Goal: Task Accomplishment & Management: Complete application form

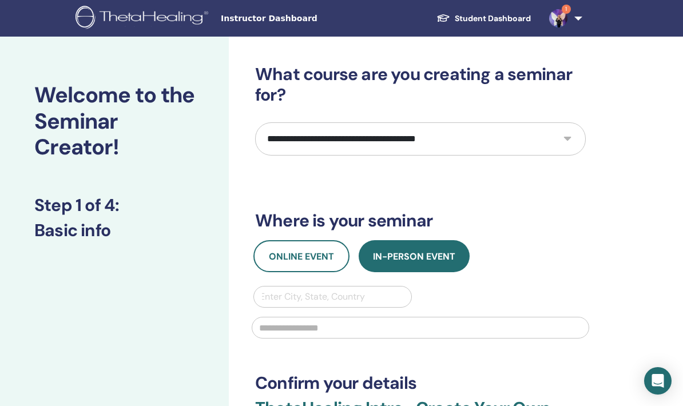
click at [504, 130] on select "**********" at bounding box center [420, 138] width 330 height 33
select select "****"
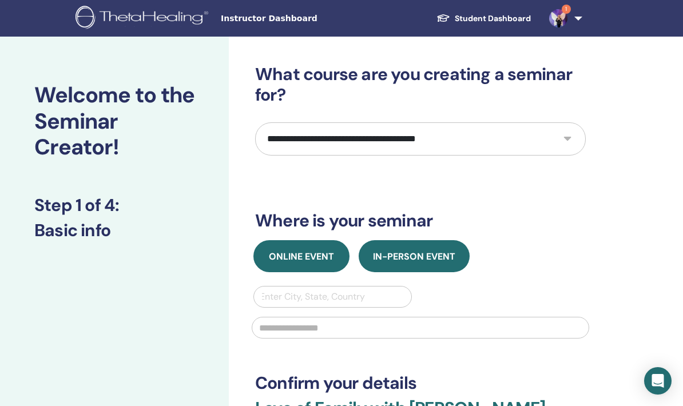
click at [316, 252] on span "Online Event" at bounding box center [301, 256] width 65 height 12
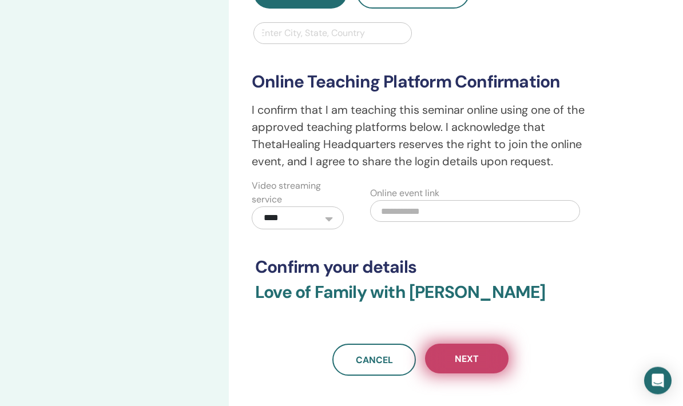
click at [468, 362] on span "Next" at bounding box center [466, 359] width 24 height 12
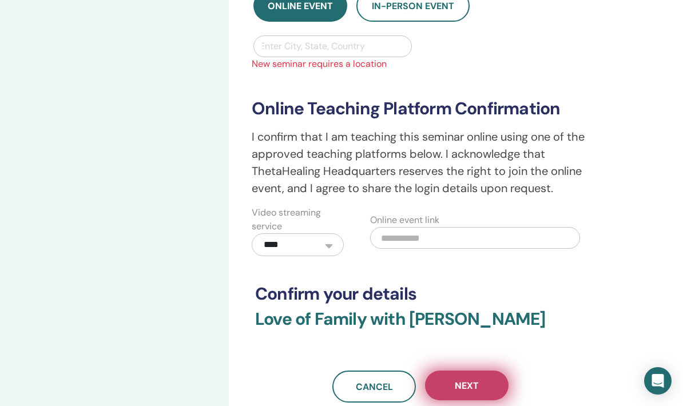
scroll to position [251, 0]
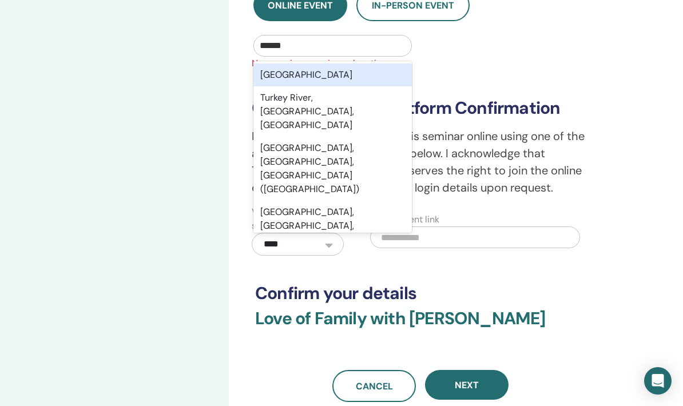
click at [337, 74] on div "[GEOGRAPHIC_DATA]" at bounding box center [332, 74] width 158 height 23
type input "******"
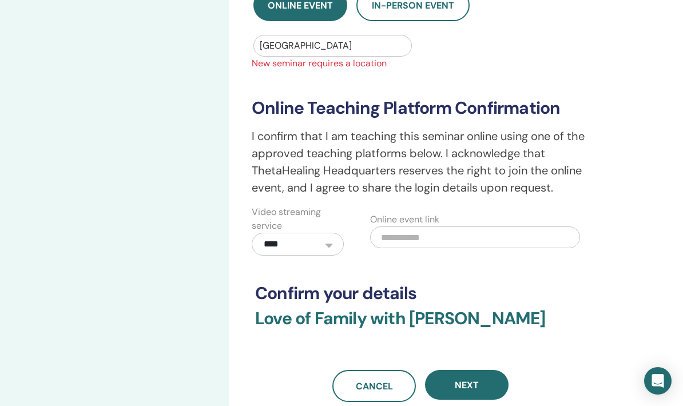
scroll to position [229, 0]
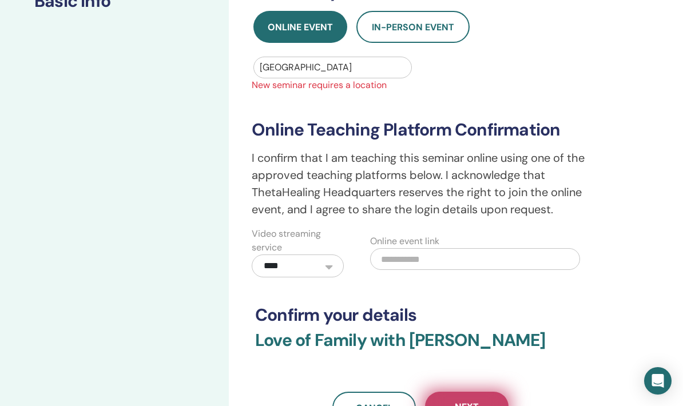
click at [464, 405] on span "Next" at bounding box center [466, 407] width 24 height 12
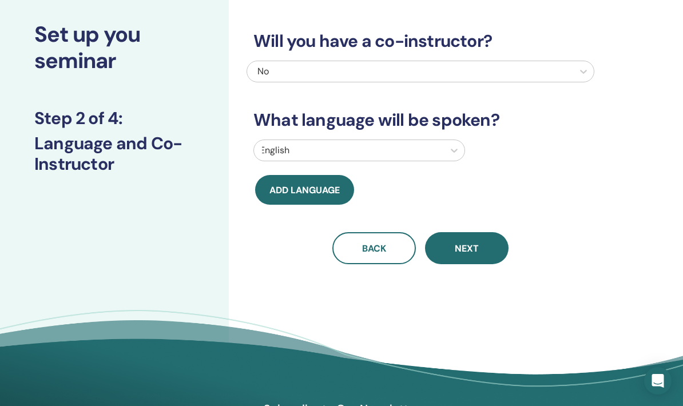
scroll to position [0, 0]
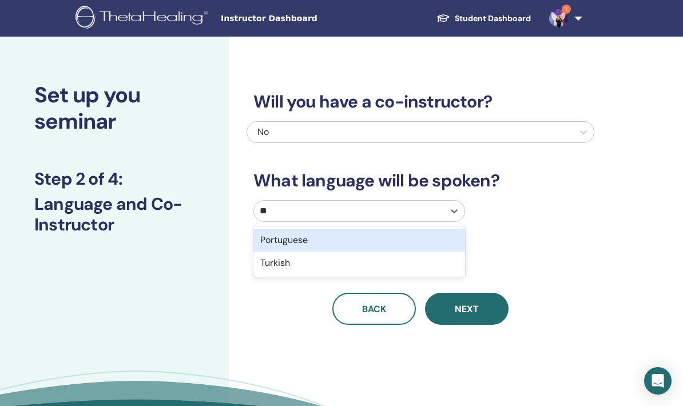
type input "***"
click at [300, 244] on div "Turkish" at bounding box center [359, 240] width 212 height 23
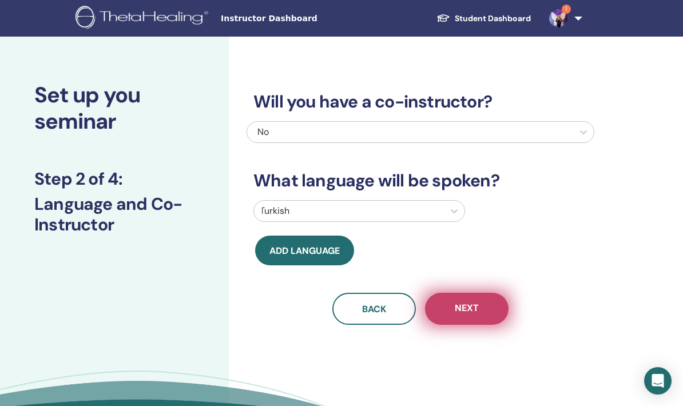
click at [468, 313] on span "Next" at bounding box center [466, 309] width 24 height 14
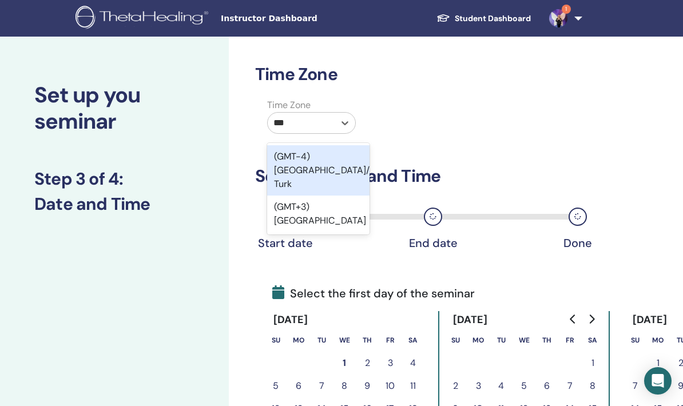
click at [320, 196] on div "(GMT+3) Turkey" at bounding box center [318, 214] width 102 height 37
type input "***"
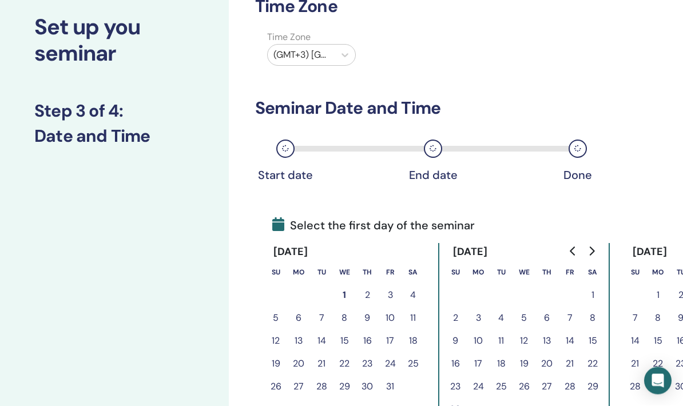
scroll to position [69, 0]
click at [386, 299] on button "3" at bounding box center [389, 294] width 23 height 23
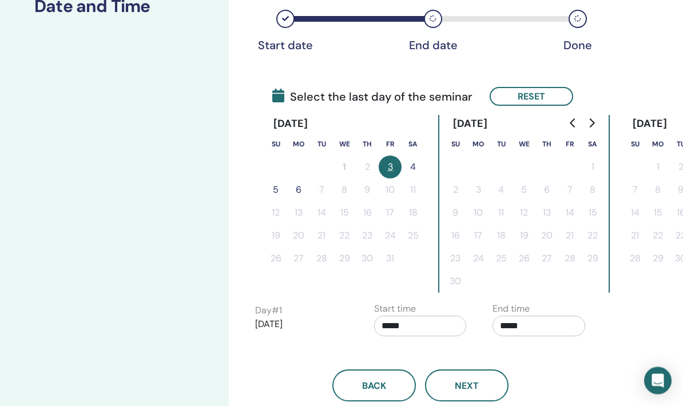
scroll to position [217, 0]
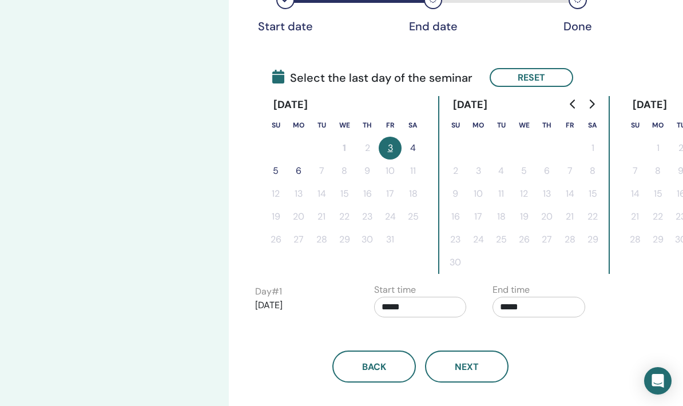
click at [417, 316] on input "*****" at bounding box center [420, 307] width 93 height 21
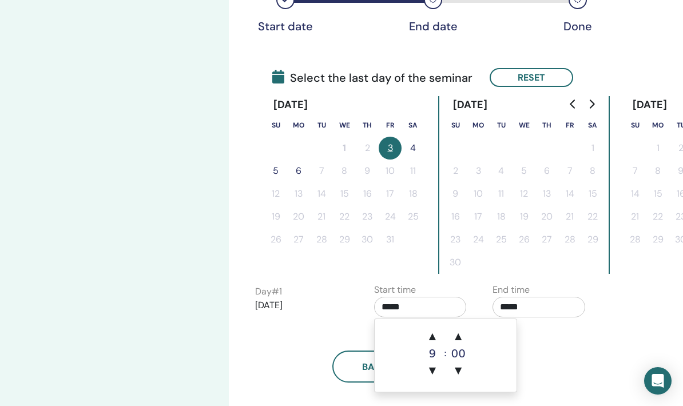
scroll to position [216, 0]
click at [434, 370] on span "▼" at bounding box center [432, 371] width 23 height 23
click at [432, 374] on span "▼" at bounding box center [432, 371] width 23 height 23
click at [433, 374] on span "▼" at bounding box center [432, 371] width 23 height 23
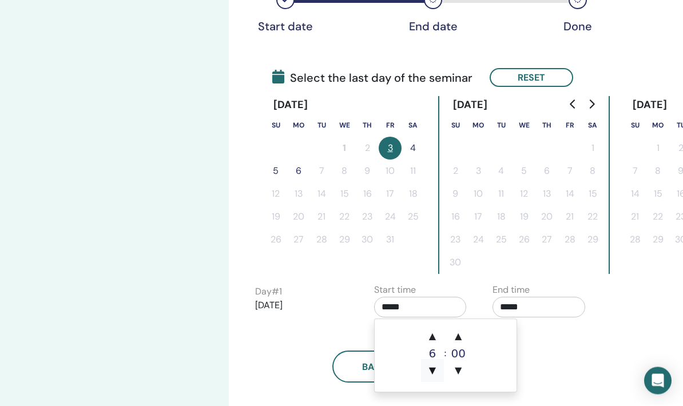
scroll to position [217, 0]
click at [434, 373] on span "▼" at bounding box center [432, 370] width 23 height 23
click at [433, 373] on span "▼" at bounding box center [432, 370] width 23 height 23
click at [431, 377] on span "▼" at bounding box center [432, 370] width 23 height 23
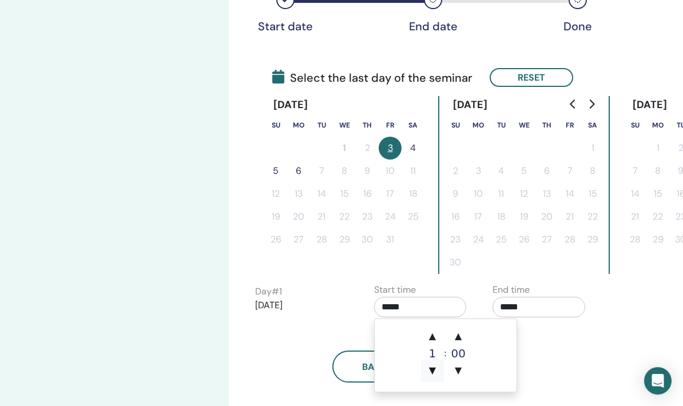
click at [432, 376] on span "▼" at bounding box center [432, 370] width 23 height 23
type input "*****"
click at [433, 375] on span "▼" at bounding box center [432, 370] width 23 height 23
click at [432, 375] on span "▼" at bounding box center [432, 370] width 23 height 23
click at [433, 373] on span "▼" at bounding box center [432, 370] width 23 height 23
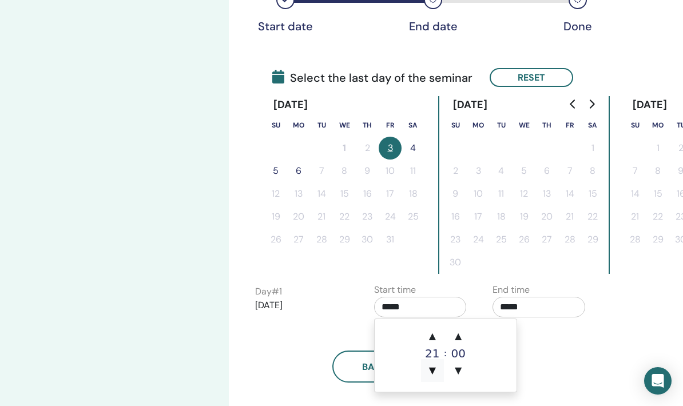
click at [433, 373] on span "▼" at bounding box center [432, 370] width 23 height 23
click at [432, 374] on span "▼" at bounding box center [432, 370] width 23 height 23
click at [438, 332] on span "▲" at bounding box center [432, 336] width 23 height 23
click at [538, 312] on input "*****" at bounding box center [538, 307] width 93 height 21
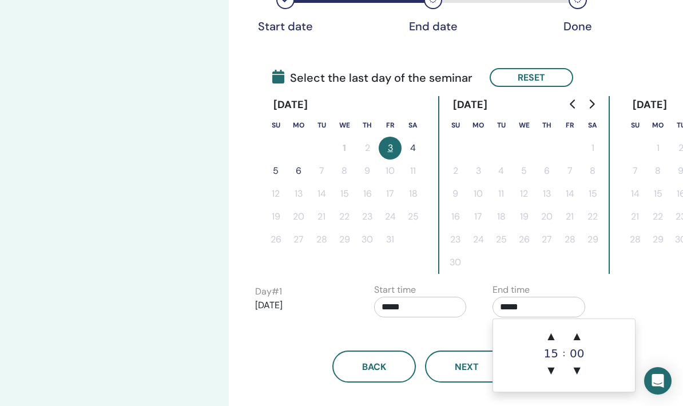
scroll to position [216, 0]
click at [550, 372] on span "▼" at bounding box center [550, 371] width 23 height 23
click at [551, 326] on span "▲" at bounding box center [550, 336] width 23 height 23
click at [557, 326] on span "▲" at bounding box center [550, 336] width 23 height 23
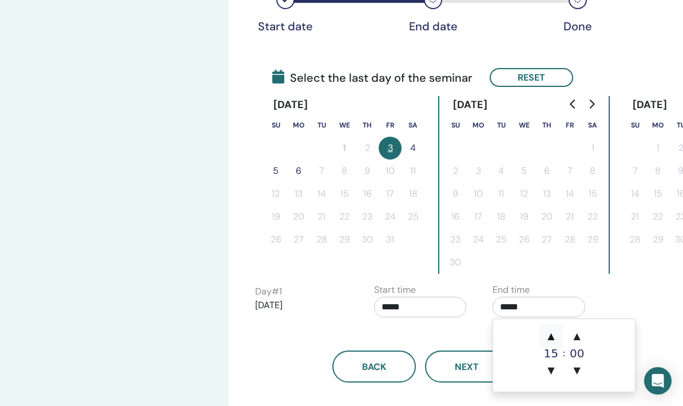
click at [557, 326] on span "▲" at bounding box center [550, 336] width 23 height 23
click at [548, 329] on span "▲" at bounding box center [550, 336] width 23 height 23
click at [547, 328] on span "▲" at bounding box center [550, 336] width 23 height 23
click at [549, 328] on span "▲" at bounding box center [550, 336] width 23 height 23
click at [547, 328] on span "▲" at bounding box center [550, 336] width 23 height 23
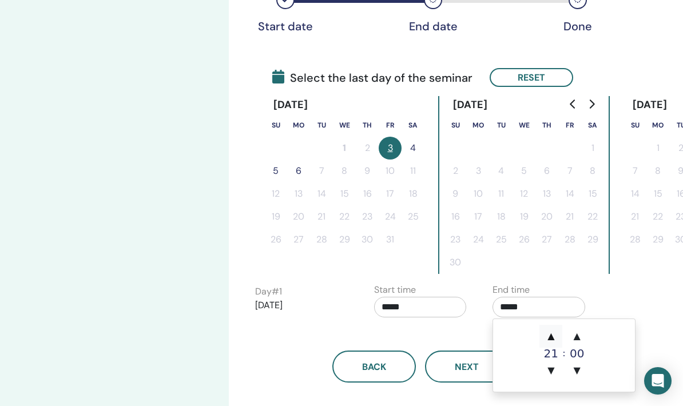
click at [555, 331] on span "▲" at bounding box center [550, 336] width 23 height 23
click at [553, 329] on span "▲" at bounding box center [550, 336] width 23 height 23
click at [547, 338] on span "▲" at bounding box center [550, 336] width 23 height 23
click at [573, 381] on span "▼" at bounding box center [576, 370] width 23 height 23
type input "*****"
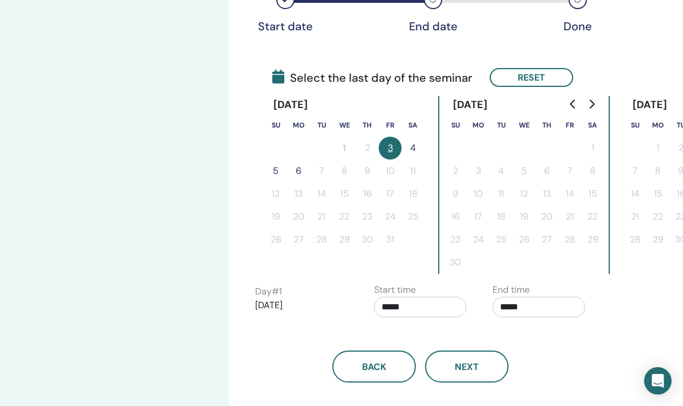
click at [611, 297] on div "Day # 1 2025/10/03 Start time ***** End time *****" at bounding box center [483, 303] width 474 height 40
click at [438, 307] on input "*****" at bounding box center [420, 307] width 93 height 21
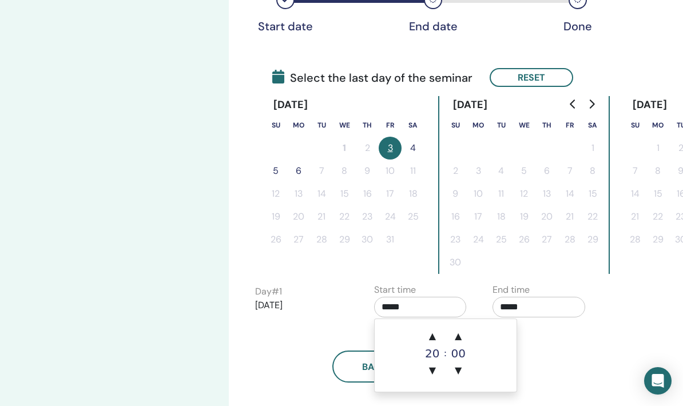
scroll to position [216, 0]
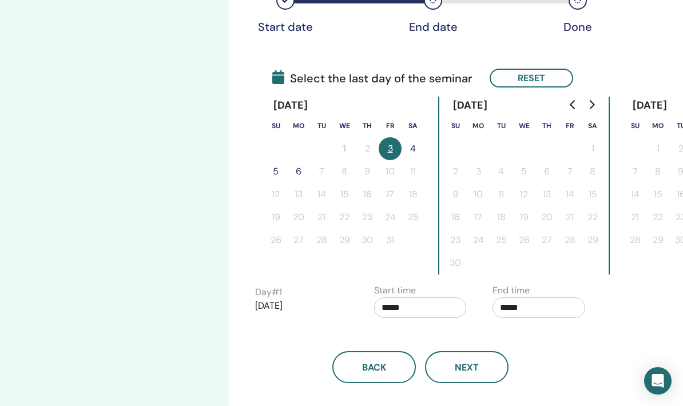
click at [536, 353] on div "Back Next" at bounding box center [420, 367] width 348 height 32
click at [437, 309] on input "*****" at bounding box center [420, 307] width 93 height 21
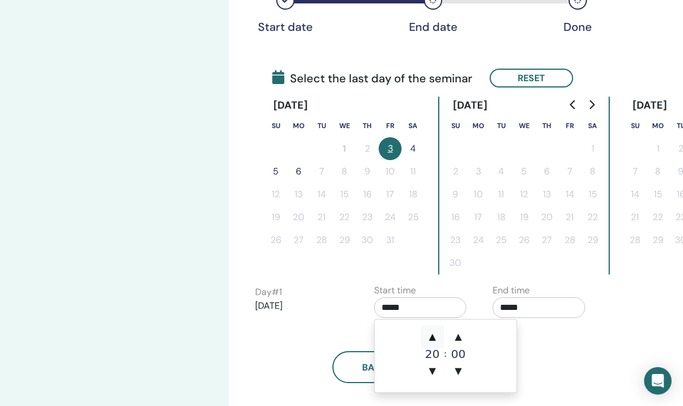
click at [437, 340] on span "▲" at bounding box center [432, 336] width 23 height 23
click at [432, 375] on span "▼" at bounding box center [432, 371] width 23 height 23
type input "*****"
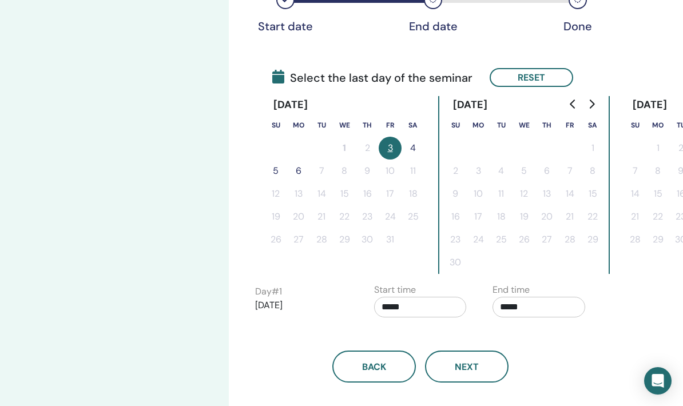
click at [561, 353] on div "Back Next" at bounding box center [420, 366] width 348 height 32
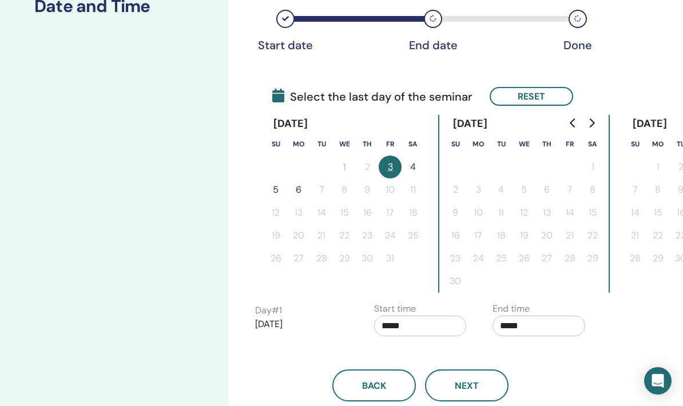
scroll to position [203, 0]
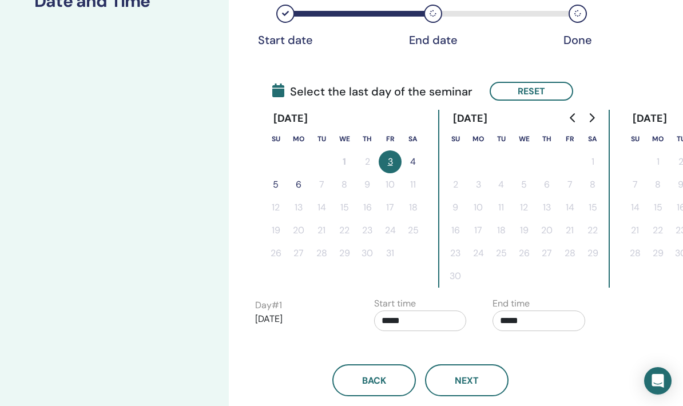
click at [276, 189] on button "5" at bounding box center [275, 184] width 23 height 23
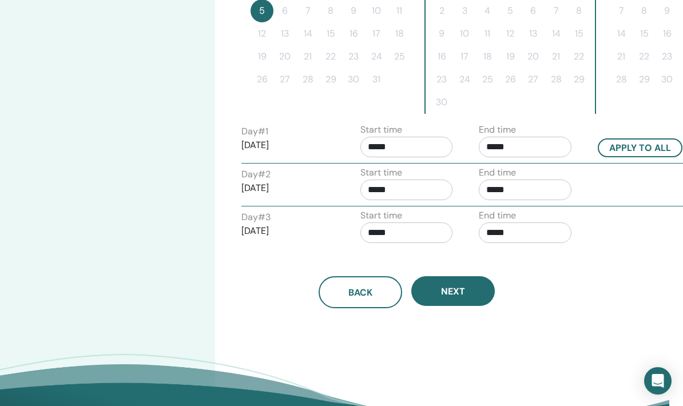
scroll to position [366, 14]
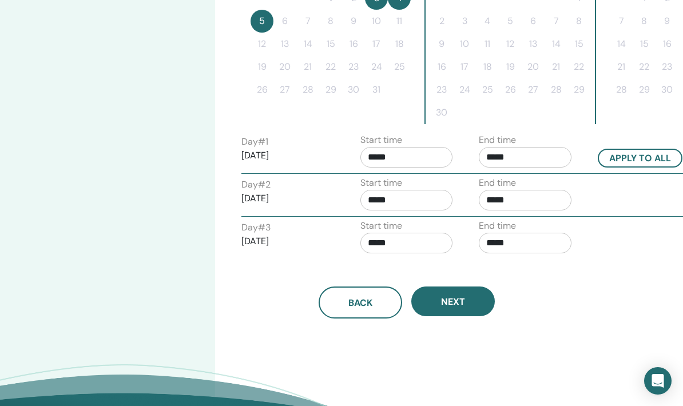
click at [414, 202] on input "*****" at bounding box center [406, 200] width 93 height 21
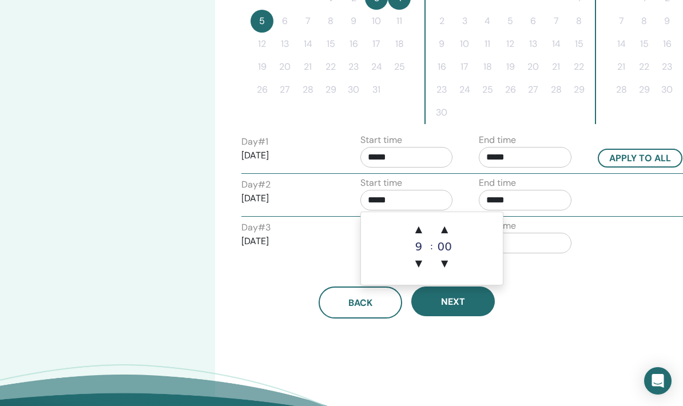
scroll to position [366, 14]
click at [416, 265] on span "▼" at bounding box center [418, 264] width 23 height 23
click at [417, 268] on span "▼" at bounding box center [418, 264] width 23 height 23
click at [418, 268] on span "▼" at bounding box center [418, 264] width 23 height 23
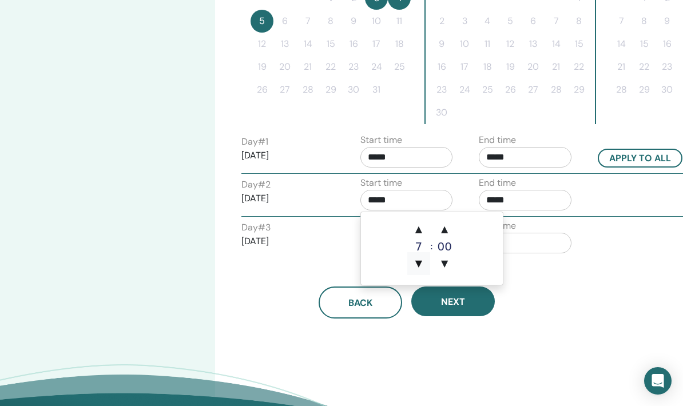
click at [419, 268] on span "▼" at bounding box center [418, 263] width 23 height 23
click at [420, 264] on span "▼" at bounding box center [418, 263] width 23 height 23
click at [421, 268] on span "▼" at bounding box center [418, 263] width 23 height 23
click at [420, 264] on span "▼" at bounding box center [418, 263] width 23 height 23
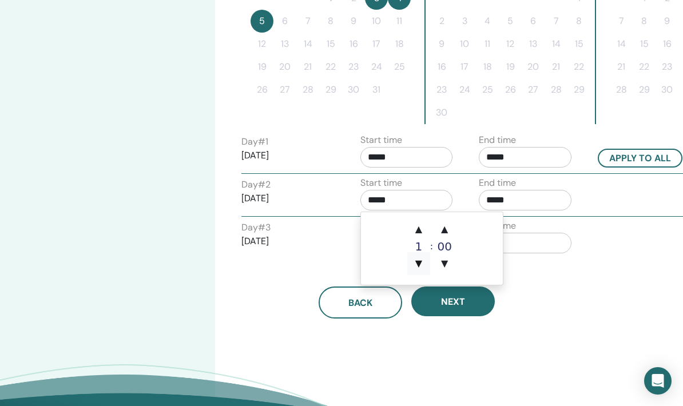
click at [421, 268] on span "▼" at bounding box center [418, 263] width 23 height 23
type input "*****"
click at [421, 269] on span "▼" at bounding box center [418, 263] width 23 height 23
click at [423, 265] on span "▼" at bounding box center [418, 263] width 23 height 23
click at [420, 268] on span "▼" at bounding box center [418, 263] width 23 height 23
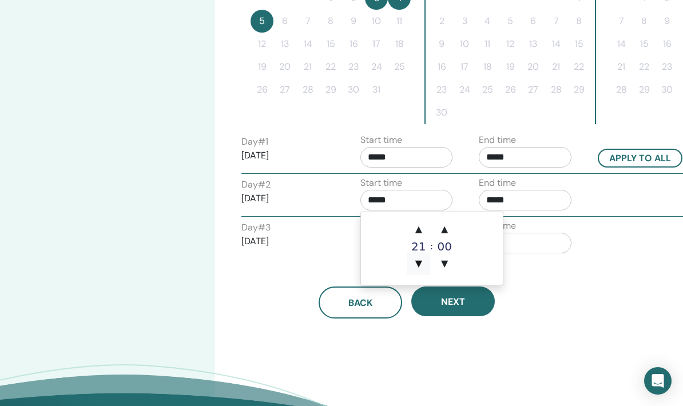
click at [418, 266] on span "▼" at bounding box center [418, 263] width 23 height 23
click at [417, 266] on span "▼" at bounding box center [418, 263] width 23 height 23
click at [420, 265] on span "▼" at bounding box center [418, 263] width 23 height 23
click at [420, 227] on span "▲" at bounding box center [418, 229] width 23 height 23
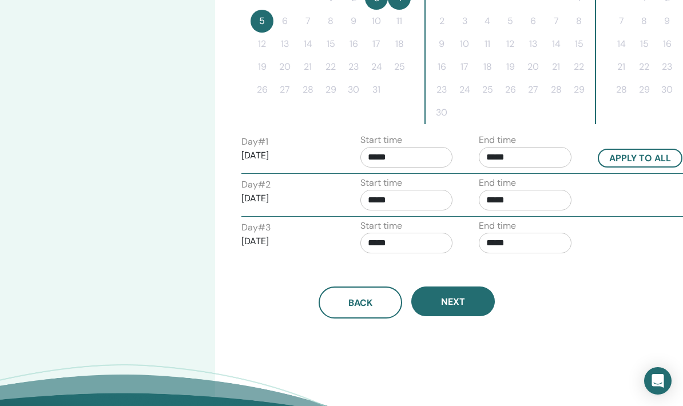
click at [542, 208] on input "*****" at bounding box center [524, 200] width 93 height 21
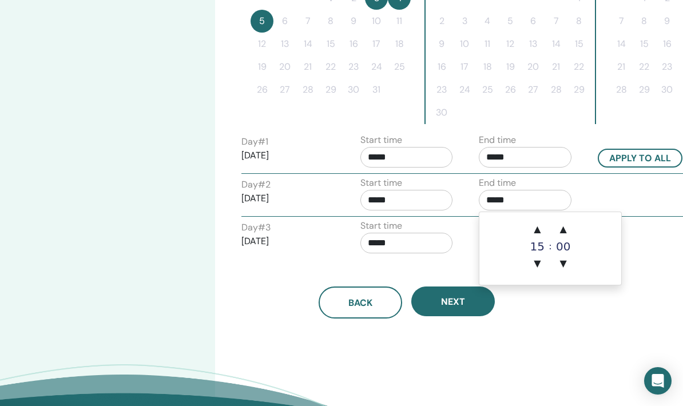
click at [524, 202] on input "*****" at bounding box center [524, 200] width 93 height 21
click at [536, 268] on span "▼" at bounding box center [536, 264] width 23 height 23
click at [540, 227] on span "▲" at bounding box center [536, 229] width 23 height 23
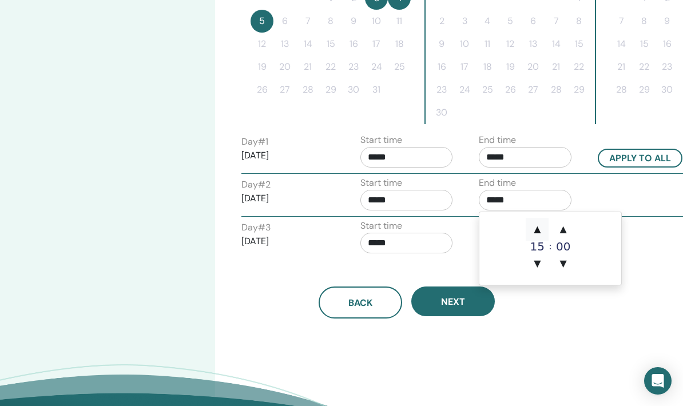
click at [540, 227] on span "▲" at bounding box center [536, 229] width 23 height 23
click at [540, 225] on span "▲" at bounding box center [536, 229] width 23 height 23
click at [539, 225] on span "▲" at bounding box center [536, 229] width 23 height 23
click at [541, 225] on span "▲" at bounding box center [536, 229] width 23 height 23
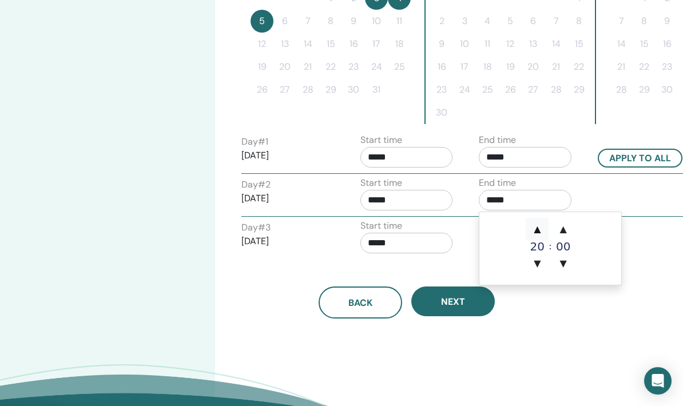
click at [541, 224] on span "▲" at bounding box center [536, 229] width 23 height 23
click at [539, 225] on span "▲" at bounding box center [536, 229] width 23 height 23
click at [535, 227] on span "▲" at bounding box center [536, 229] width 23 height 23
click at [536, 227] on span "▲" at bounding box center [536, 229] width 23 height 23
click at [534, 224] on span "▲" at bounding box center [536, 229] width 23 height 23
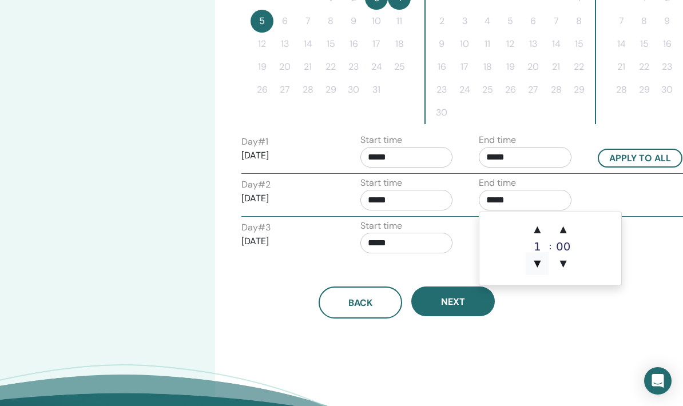
click at [536, 268] on span "▼" at bounding box center [536, 263] width 23 height 23
click at [561, 271] on span "▼" at bounding box center [563, 263] width 23 height 23
type input "*****"
click at [422, 203] on input "*****" at bounding box center [406, 200] width 93 height 21
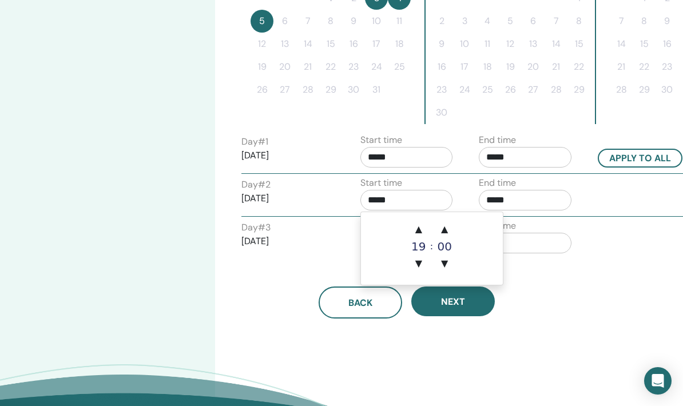
scroll to position [366, 14]
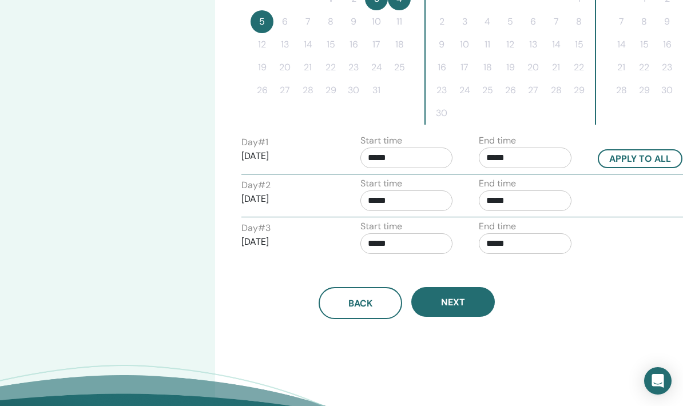
click at [559, 280] on div "Back Next" at bounding box center [407, 289] width 348 height 59
click at [422, 198] on input "*****" at bounding box center [406, 200] width 93 height 21
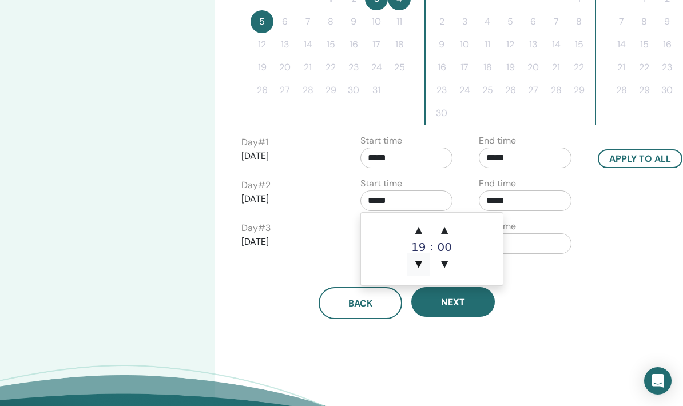
click at [424, 270] on span "▼" at bounding box center [418, 264] width 23 height 23
click at [418, 230] on span "▲" at bounding box center [418, 229] width 23 height 23
type input "*****"
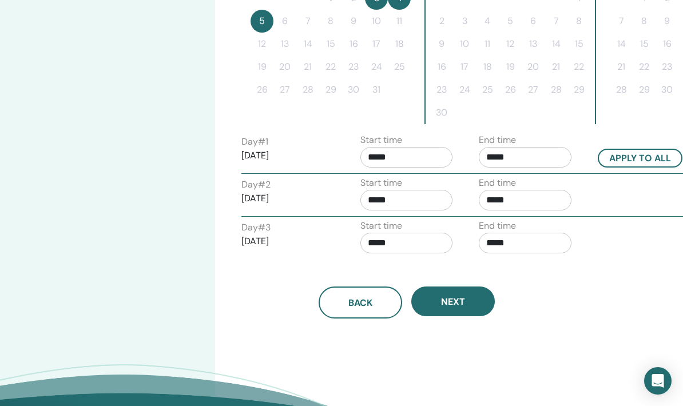
click at [575, 290] on div "Back Next" at bounding box center [407, 302] width 348 height 32
click at [420, 245] on input "*****" at bounding box center [406, 243] width 93 height 21
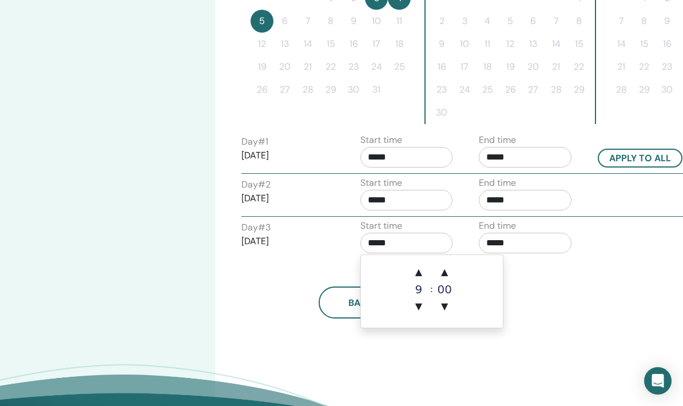
scroll to position [366, 14]
click at [422, 315] on span "▼" at bounding box center [418, 307] width 23 height 23
click at [424, 271] on span "▲" at bounding box center [418, 272] width 23 height 23
click at [418, 270] on span "▲" at bounding box center [418, 272] width 23 height 23
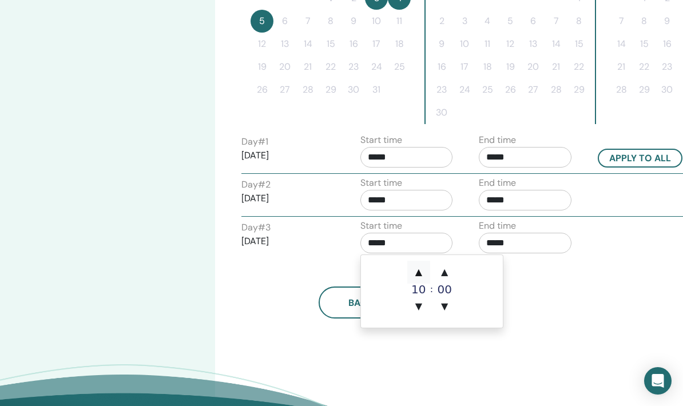
click at [421, 264] on span "▲" at bounding box center [418, 272] width 23 height 23
click at [421, 266] on span "▲" at bounding box center [418, 272] width 23 height 23
click at [422, 266] on span "▲" at bounding box center [418, 272] width 23 height 23
type input "*****"
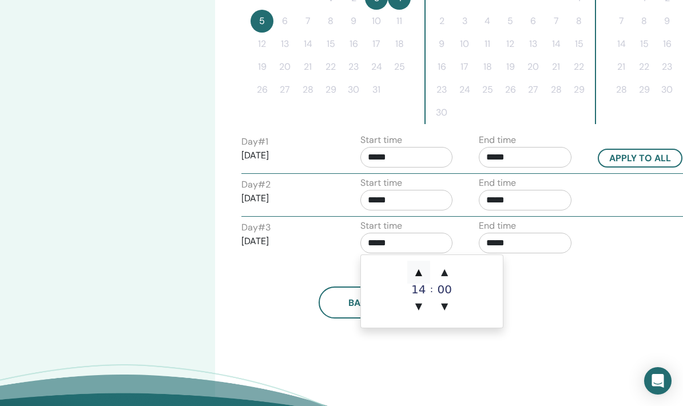
click at [428, 266] on span "▲" at bounding box center [418, 272] width 23 height 23
click at [423, 264] on span "▲" at bounding box center [418, 272] width 23 height 23
click at [425, 266] on span "▲" at bounding box center [418, 272] width 23 height 23
click at [422, 267] on span "▲" at bounding box center [418, 272] width 23 height 23
click at [418, 264] on span "▲" at bounding box center [418, 272] width 23 height 23
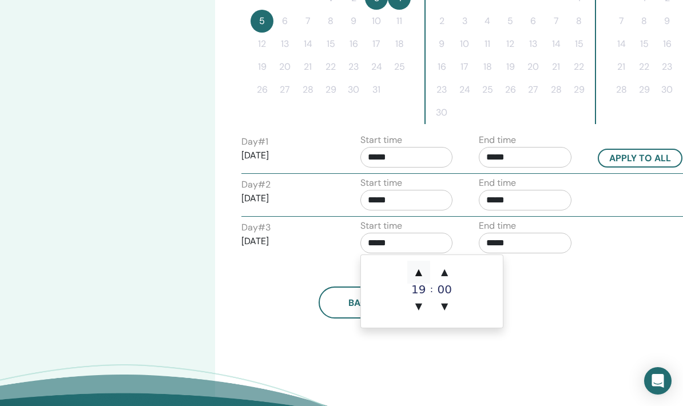
click at [422, 263] on span "▲" at bounding box center [418, 272] width 23 height 23
click at [420, 266] on span "▲" at bounding box center [418, 272] width 23 height 23
click at [540, 240] on input "*****" at bounding box center [524, 243] width 93 height 21
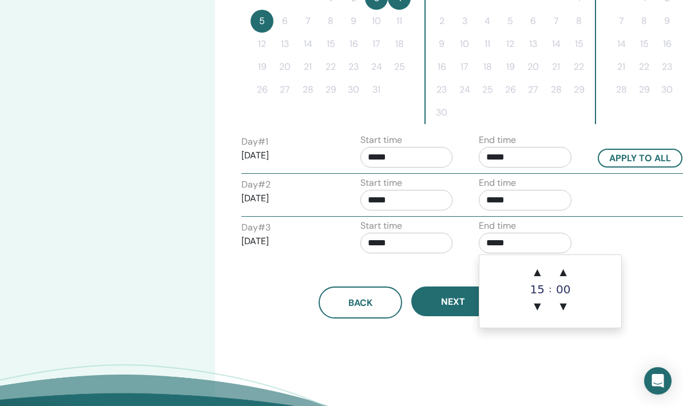
scroll to position [366, 14]
click at [537, 314] on span "▼" at bounding box center [536, 307] width 23 height 23
click at [538, 269] on span "▲" at bounding box center [536, 272] width 23 height 23
click at [538, 268] on span "▲" at bounding box center [536, 272] width 23 height 23
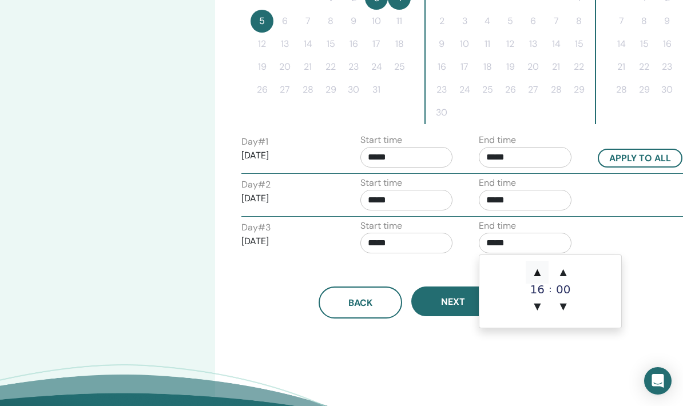
click at [537, 268] on span "▲" at bounding box center [536, 272] width 23 height 23
click at [535, 270] on span "▲" at bounding box center [536, 272] width 23 height 23
click at [535, 268] on span "▲" at bounding box center [536, 272] width 23 height 23
click at [536, 267] on span "▲" at bounding box center [536, 272] width 23 height 23
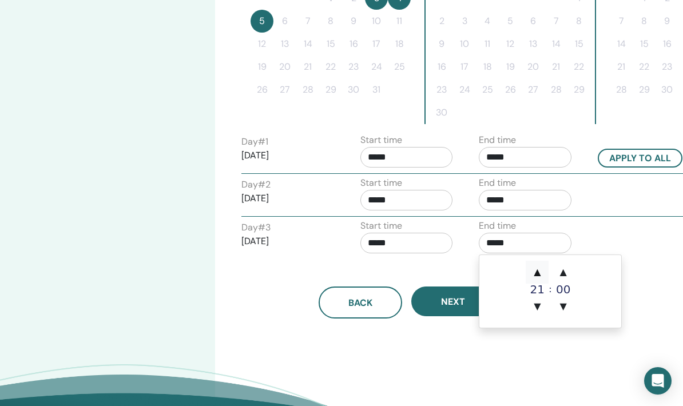
click at [539, 267] on span "▲" at bounding box center [536, 272] width 23 height 23
click at [537, 267] on span "▲" at bounding box center [536, 272] width 23 height 23
click at [539, 265] on span "▲" at bounding box center [536, 272] width 23 height 23
click at [537, 262] on span "▲" at bounding box center [536, 272] width 23 height 23
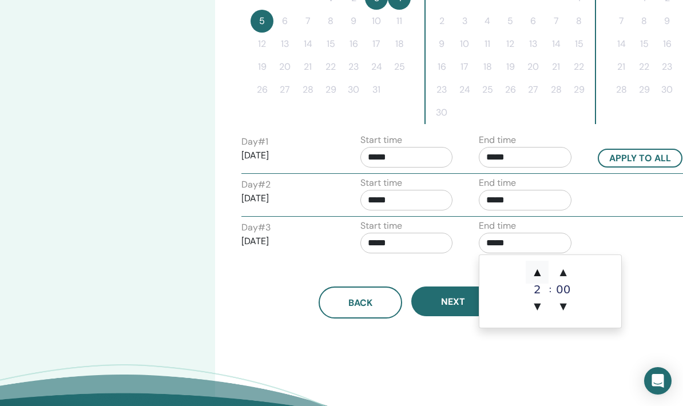
click at [533, 271] on span "▲" at bounding box center [536, 272] width 23 height 23
click at [532, 272] on span "▲" at bounding box center [536, 272] width 23 height 23
click at [537, 313] on span "▼" at bounding box center [536, 306] width 23 height 23
click at [539, 314] on span "▼" at bounding box center [536, 306] width 23 height 23
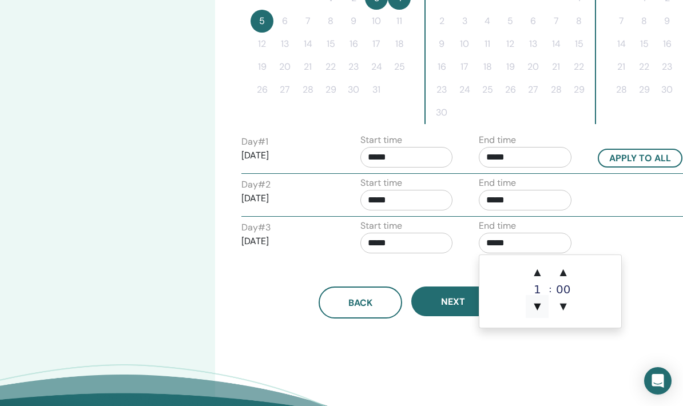
click at [537, 311] on span "▼" at bounding box center [536, 306] width 23 height 23
click at [563, 312] on span "▼" at bounding box center [563, 306] width 23 height 23
type input "*****"
click at [400, 267] on div "Back Next" at bounding box center [407, 288] width 348 height 59
click at [417, 245] on input "*****" at bounding box center [406, 243] width 93 height 21
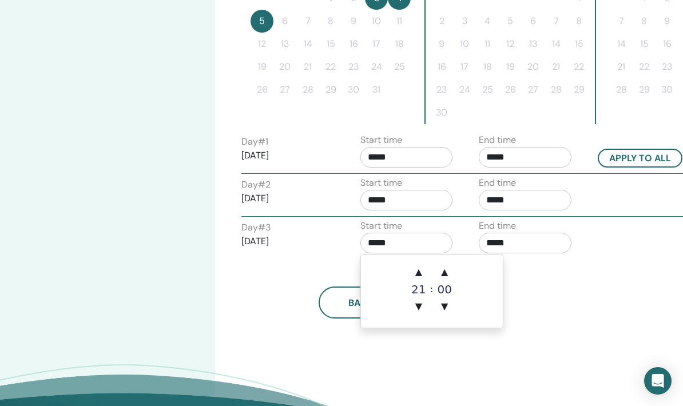
scroll to position [366, 14]
click at [446, 273] on span "▲" at bounding box center [444, 272] width 23 height 23
click at [445, 311] on span "▼" at bounding box center [444, 307] width 23 height 23
type input "*****"
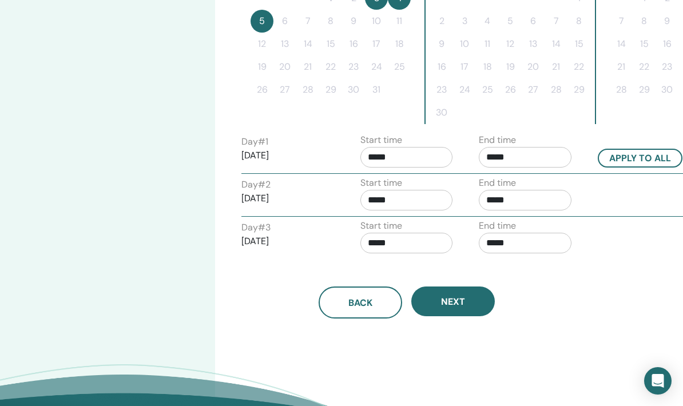
click at [556, 297] on div "Back Next" at bounding box center [407, 302] width 348 height 32
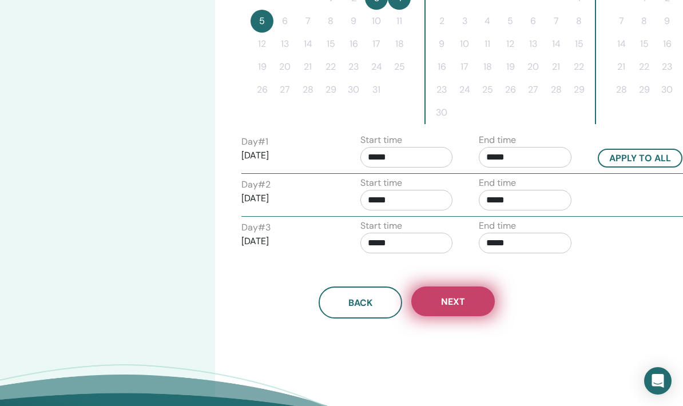
click at [453, 305] on span "Next" at bounding box center [453, 302] width 24 height 12
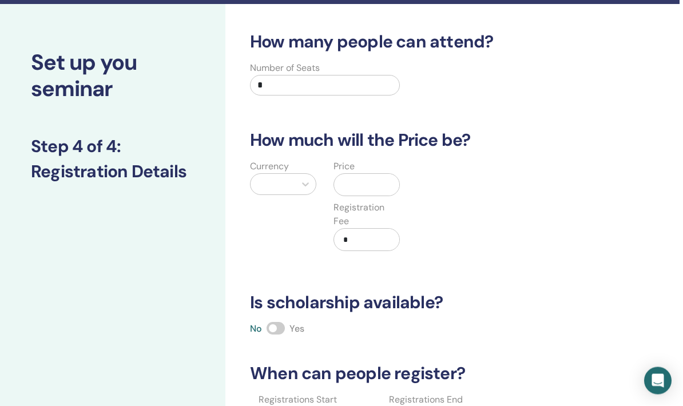
scroll to position [23, 3]
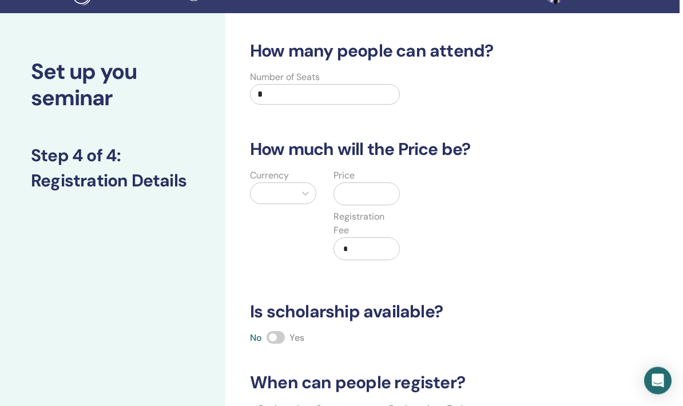
click at [301, 103] on input "*" at bounding box center [325, 95] width 150 height 21
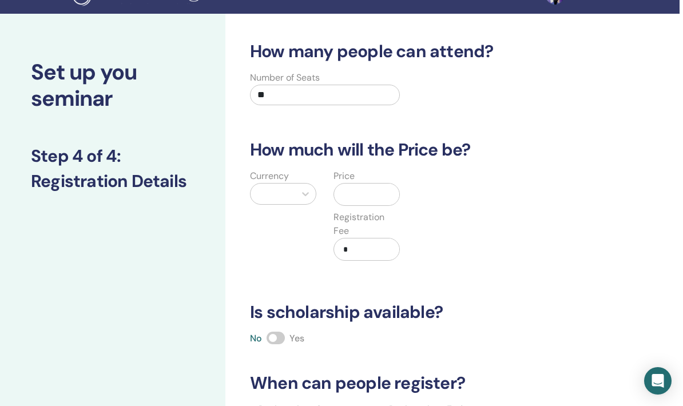
scroll to position [0, 3]
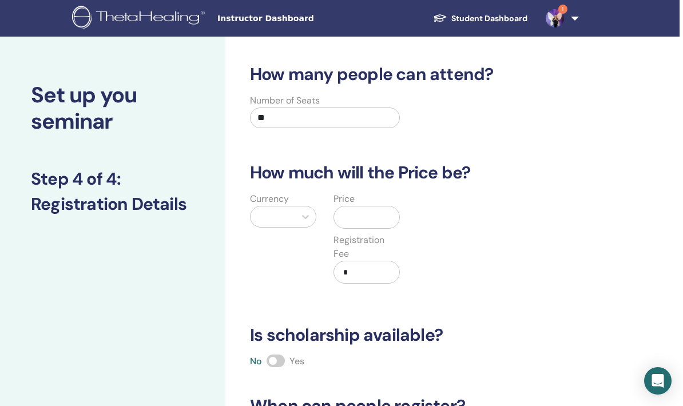
type input "**"
type input "*"
click at [281, 252] on div "Türk Lirası (₺)" at bounding box center [283, 252] width 66 height 37
type input "**"
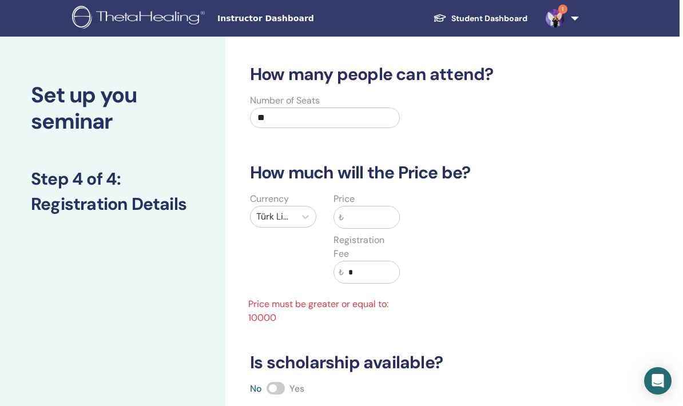
click at [360, 217] on input "text" at bounding box center [371, 217] width 55 height 22
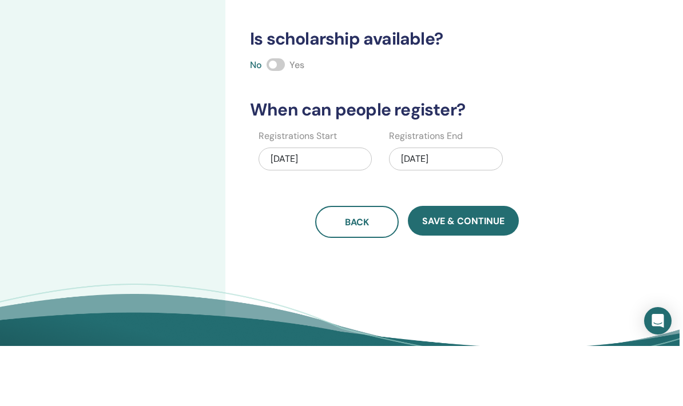
scroll to position [186, 3]
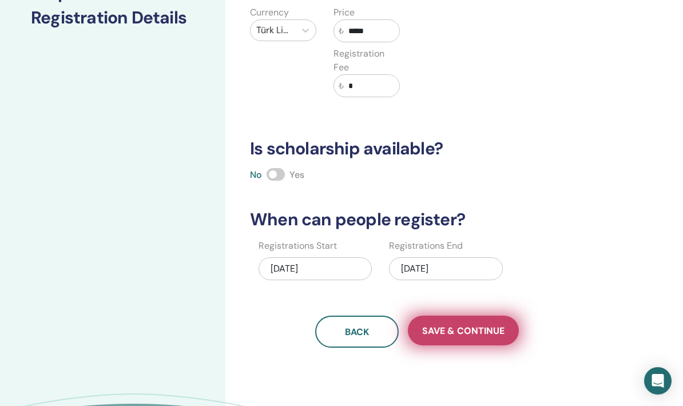
type input "*****"
click at [465, 335] on span "Save & Continue" at bounding box center [463, 331] width 82 height 12
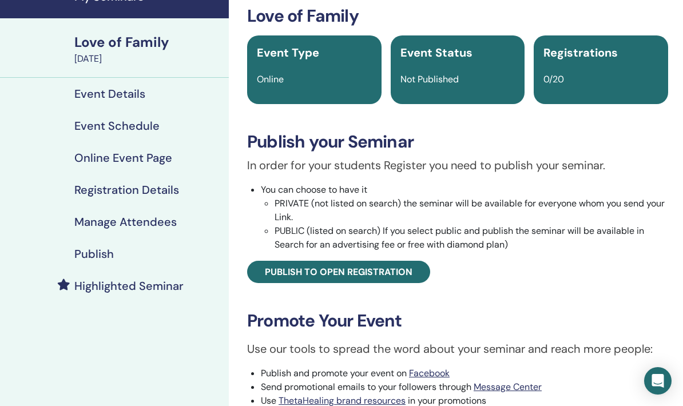
scroll to position [65, 0]
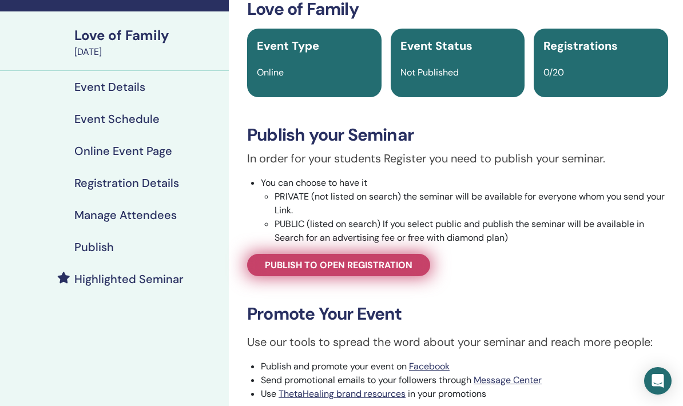
click at [393, 266] on span "Publish to open registration" at bounding box center [338, 265] width 147 height 12
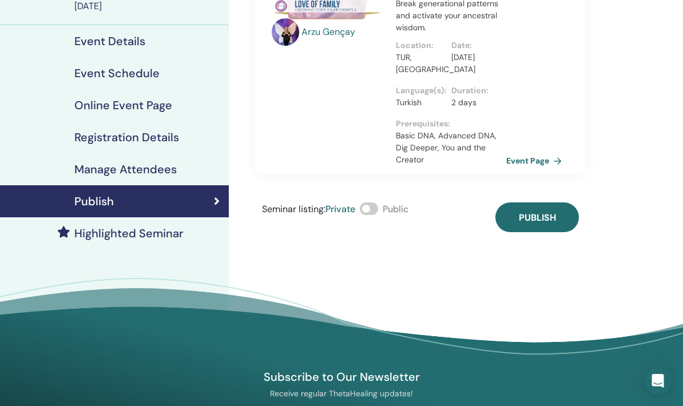
click at [378, 211] on span at bounding box center [369, 208] width 18 height 13
click at [532, 217] on span "Publish" at bounding box center [536, 218] width 37 height 12
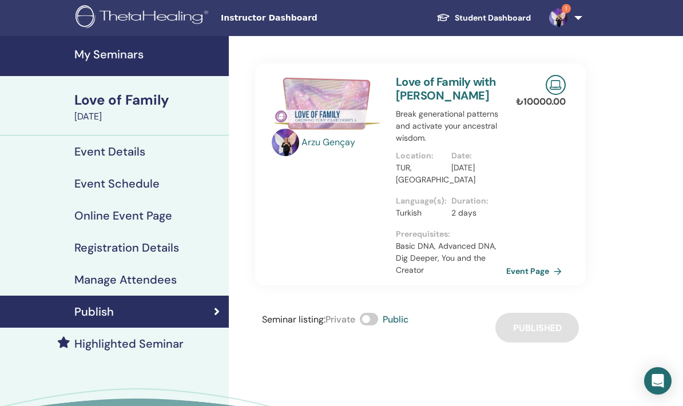
scroll to position [0, 0]
click at [166, 349] on h4 "Highlighted Seminar" at bounding box center [128, 344] width 109 height 14
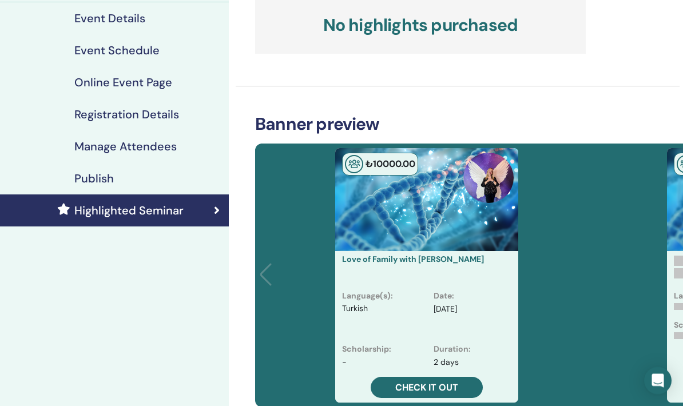
scroll to position [133, 0]
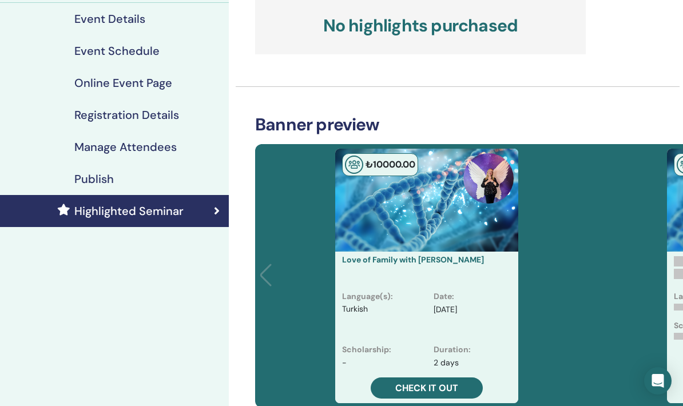
click at [431, 392] on span "Check it out" at bounding box center [426, 388] width 63 height 12
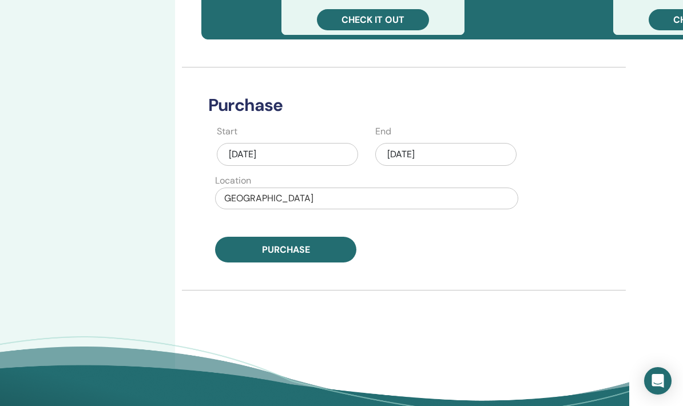
scroll to position [497, 54]
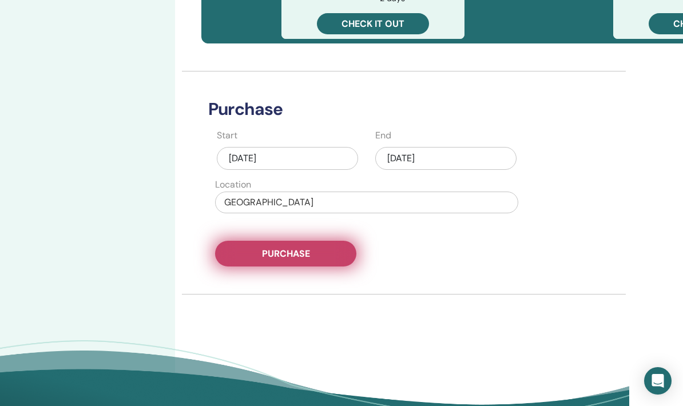
click at [321, 260] on button "Purchase" at bounding box center [285, 254] width 141 height 26
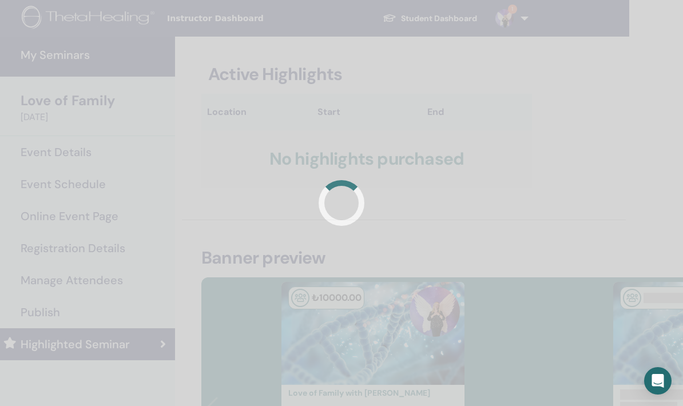
scroll to position [0, 0]
